Goal: Find specific page/section: Find specific page/section

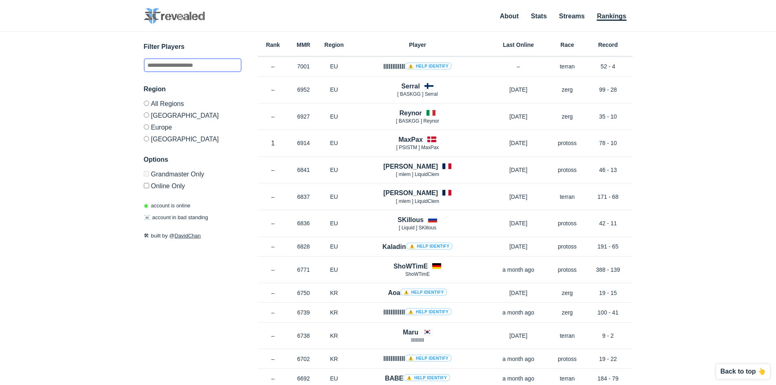
click at [183, 68] on input "text" at bounding box center [193, 65] width 98 height 14
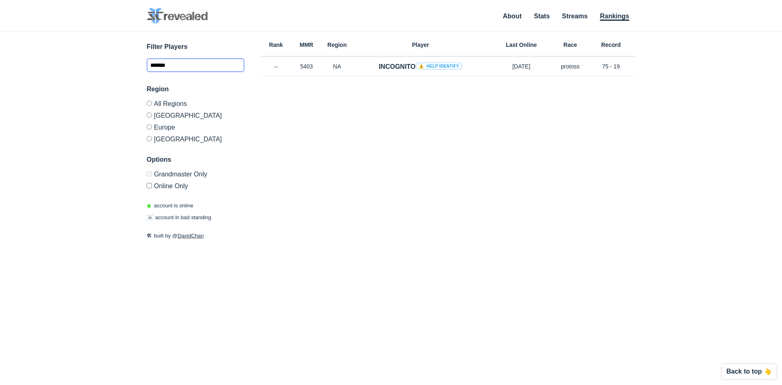
type input "*******"
